Goal: Transaction & Acquisition: Purchase product/service

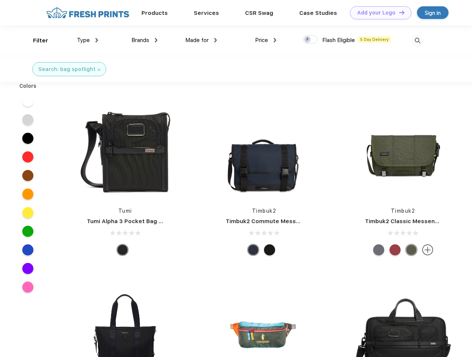
scroll to position [0, 0]
click at [378, 13] on link "Add your Logo Design Tool" at bounding box center [380, 12] width 61 height 13
click at [0, 0] on div "Design Tool" at bounding box center [0, 0] width 0 height 0
click at [399, 12] on link "Add your Logo Design Tool" at bounding box center [380, 12] width 61 height 13
click at [36, 40] on div "Filter" at bounding box center [40, 40] width 15 height 9
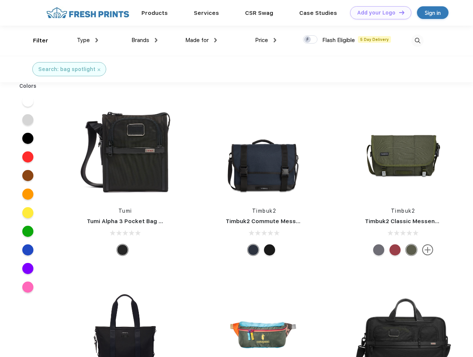
click at [88, 40] on span "Type" at bounding box center [83, 40] width 13 height 7
click at [144, 40] on span "Brands" at bounding box center [140, 40] width 18 height 7
click at [201, 40] on span "Made for" at bounding box center [196, 40] width 23 height 7
click at [266, 40] on span "Price" at bounding box center [261, 40] width 13 height 7
click at [311, 40] on div at bounding box center [310, 39] width 14 height 8
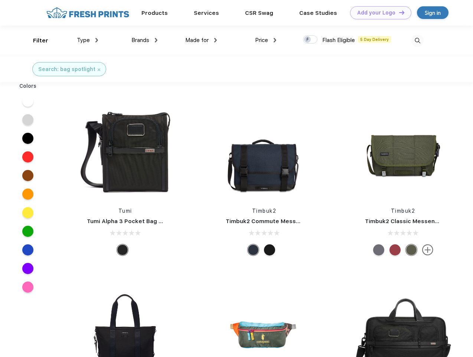
click at [308, 40] on input "checkbox" at bounding box center [305, 37] width 5 height 5
click at [417, 40] on img at bounding box center [418, 41] width 12 height 12
